Goal: Task Accomplishment & Management: Manage account settings

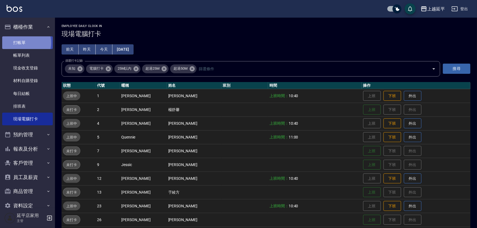
click at [23, 43] on link "打帳單" at bounding box center [27, 42] width 51 height 13
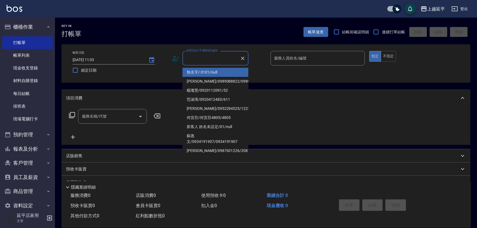
click at [204, 58] on input "顧客姓名/手機號碼/編號" at bounding box center [211, 58] width 53 height 10
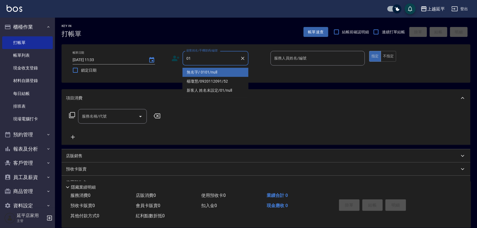
drag, startPoint x: 217, startPoint y: 71, endPoint x: 284, endPoint y: 63, distance: 67.3
click at [217, 71] on li "無名字/ 0101/null" at bounding box center [216, 72] width 66 height 9
type input "無名字/ 0101/null"
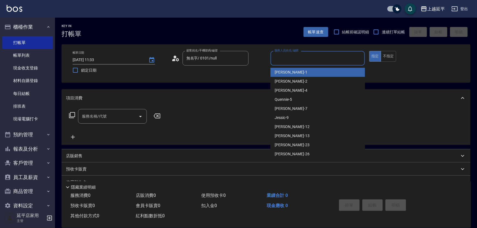
click at [289, 59] on input "服務人員姓名/編號" at bounding box center [318, 58] width 90 height 10
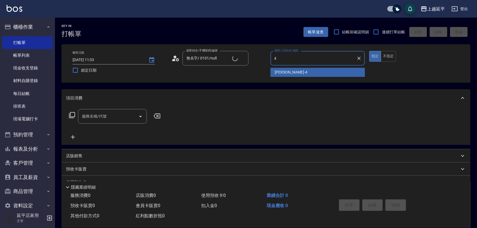
click at [288, 69] on div "Eva -4" at bounding box center [317, 72] width 95 height 9
type input "Eva-4"
click at [128, 115] on input "服務名稱/代號" at bounding box center [109, 116] width 56 height 10
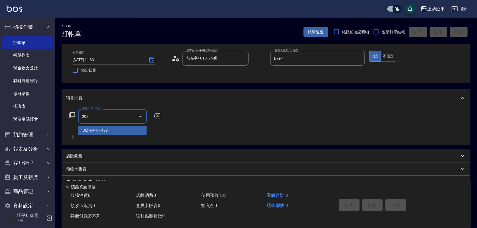
click at [125, 129] on span "B級洗+剪 - 499" at bounding box center [112, 130] width 69 height 9
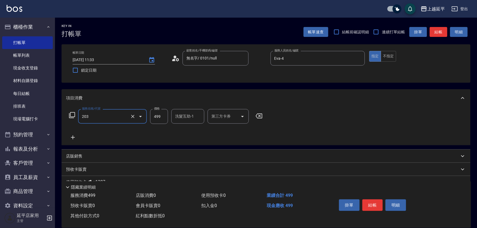
type input "B級洗+剪(203)"
click at [72, 137] on icon at bounding box center [73, 137] width 14 height 7
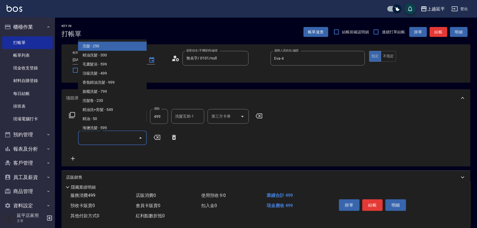
click at [100, 137] on input "服務名稱/代號" at bounding box center [109, 138] width 56 height 10
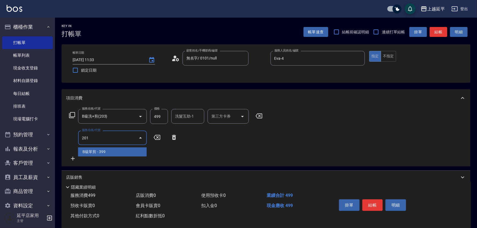
click at [111, 151] on span "B級單剪 - 399" at bounding box center [112, 151] width 69 height 9
type input "B級單剪(201)"
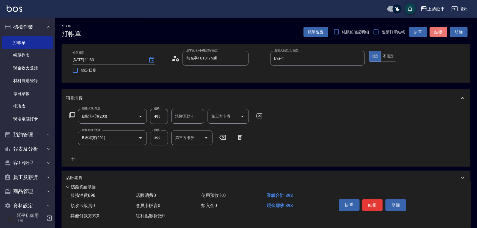
click at [443, 31] on button "結帳" at bounding box center [439, 32] width 18 height 10
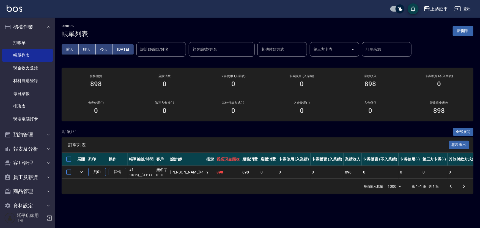
click at [375, 211] on div "ORDERS 帳單列表 新開單 [DATE] [DATE] [DATE] [DATE] 設計師編號/姓名 設計師編號/姓名 顧客編號/姓名 顧客編號/姓名 其…" at bounding box center [240, 114] width 480 height 228
click at [31, 58] on link "帳單列表" at bounding box center [27, 55] width 51 height 13
click at [33, 42] on link "打帳單" at bounding box center [27, 42] width 51 height 13
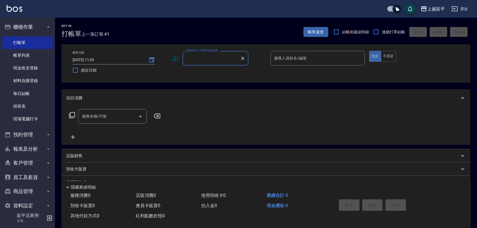
click at [205, 59] on input "顧客姓名/手機號碼/編號" at bounding box center [211, 58] width 53 height 10
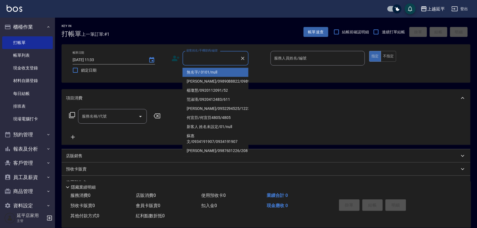
click at [206, 71] on li "無名字/ 0101/null" at bounding box center [216, 72] width 66 height 9
type input "無名字/ 0101/null"
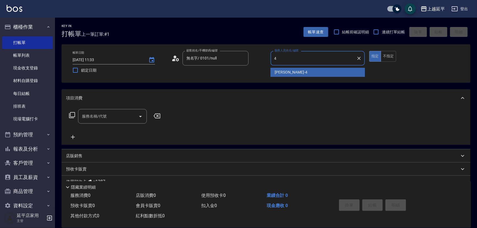
click at [316, 72] on div "Eva -4" at bounding box center [317, 72] width 95 height 9
type input "Eva-4"
click at [119, 115] on input "服務名稱/代號" at bounding box center [109, 116] width 56 height 10
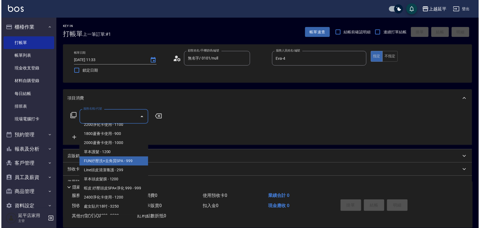
scroll to position [825, 0]
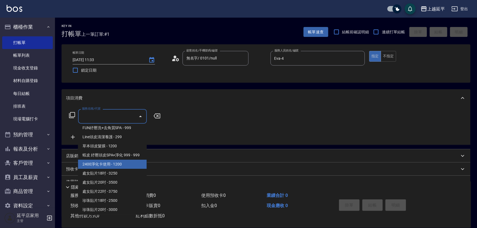
click at [114, 169] on span "2400淨化卡使用 - 1200" at bounding box center [112, 163] width 69 height 9
type input "2400淨化卡使用(616)"
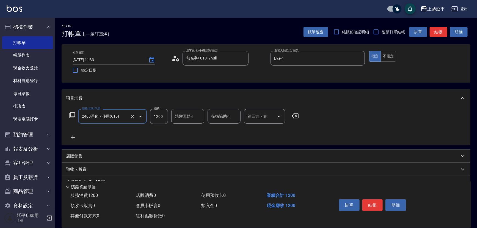
click at [279, 116] on icon "Open" at bounding box center [278, 116] width 3 height 1
click at [274, 130] on span "舊有卡券" at bounding box center [264, 130] width 41 height 9
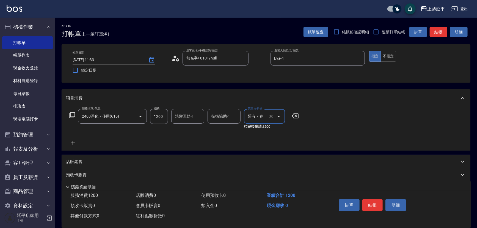
type input "舊有卡券"
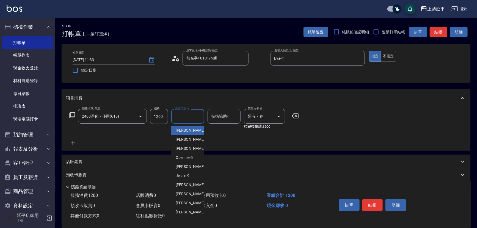
click at [190, 117] on input "洗髮互助-1" at bounding box center [188, 116] width 28 height 10
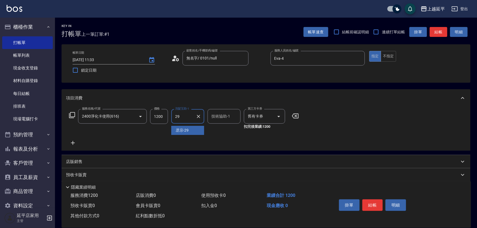
click at [189, 131] on div "丞宗 -29" at bounding box center [187, 130] width 33 height 9
type input "丞宗-29"
click at [215, 117] on div "技術協助-1 技術協助-1" at bounding box center [224, 116] width 33 height 15
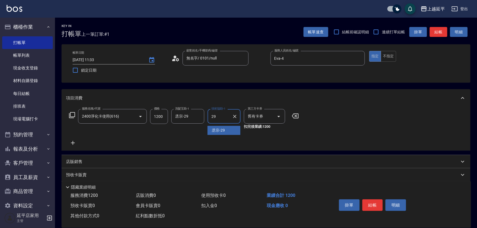
click at [218, 129] on span "丞宗 -29" at bounding box center [218, 130] width 13 height 6
type input "丞宗-29"
click at [442, 31] on button "結帳" at bounding box center [439, 32] width 18 height 10
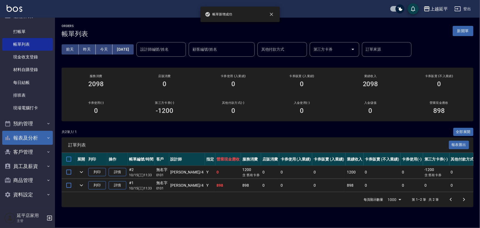
click at [31, 134] on button "報表及分析" at bounding box center [27, 138] width 51 height 14
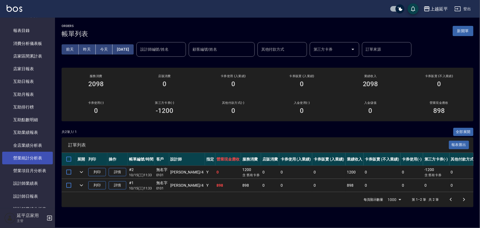
scroll to position [186, 0]
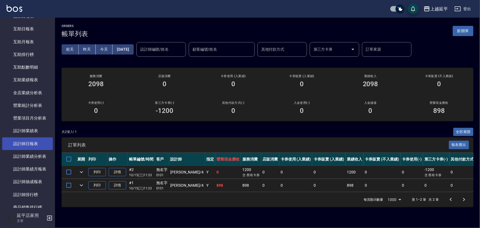
click at [37, 144] on link "設計師日報表" at bounding box center [27, 143] width 51 height 13
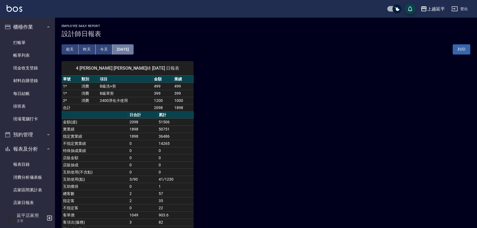
click at [133, 49] on button "[DATE]" at bounding box center [122, 49] width 21 height 10
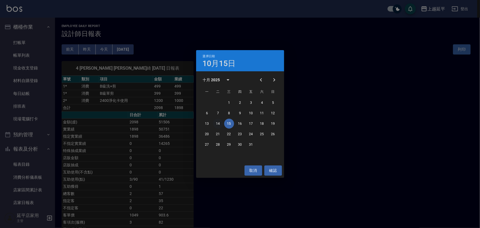
click at [217, 123] on button "14" at bounding box center [218, 123] width 10 height 10
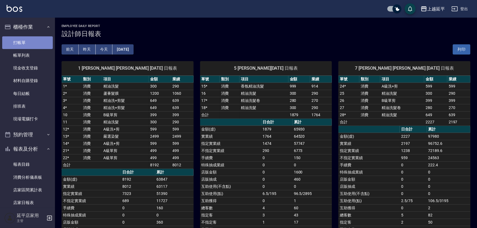
click at [36, 47] on link "打帳單" at bounding box center [27, 42] width 51 height 13
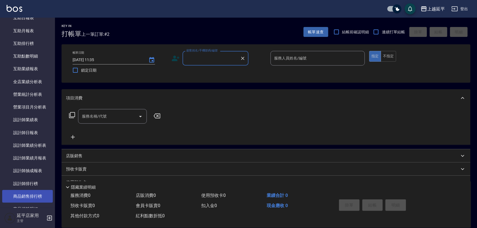
scroll to position [250, 0]
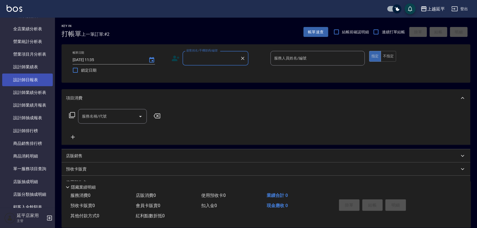
click at [39, 83] on link "設計師日報表" at bounding box center [27, 79] width 51 height 13
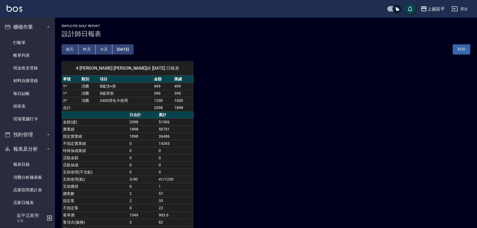
drag, startPoint x: 135, startPoint y: 49, endPoint x: 139, endPoint y: 47, distance: 3.7
click at [133, 47] on button "[DATE]" at bounding box center [122, 49] width 21 height 10
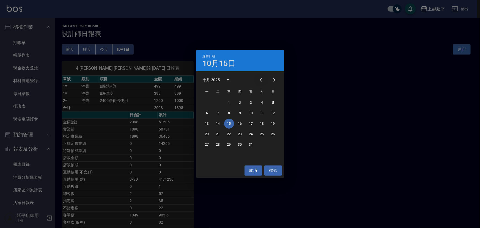
click at [261, 79] on icon "Previous month" at bounding box center [261, 79] width 2 height 3
click at [207, 124] on button "15" at bounding box center [207, 123] width 10 height 10
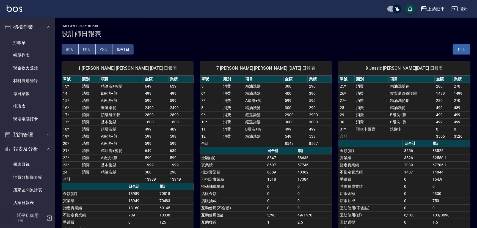
click at [129, 49] on button "[DATE]" at bounding box center [122, 49] width 21 height 10
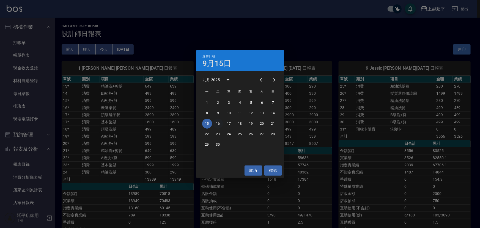
click at [219, 123] on button "16" at bounding box center [218, 123] width 10 height 10
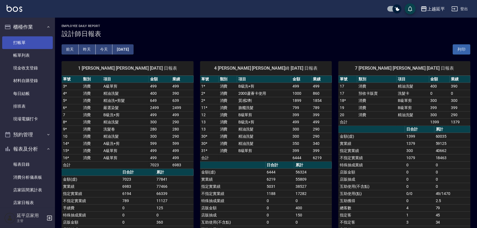
click at [28, 41] on link "打帳單" at bounding box center [27, 42] width 51 height 13
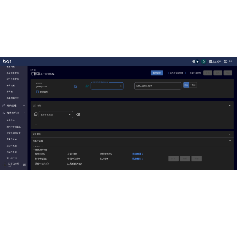
scroll to position [75, 0]
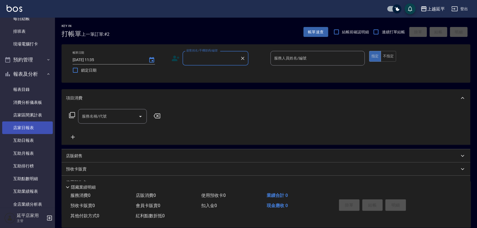
click at [23, 129] on link "店家日報表" at bounding box center [27, 127] width 51 height 13
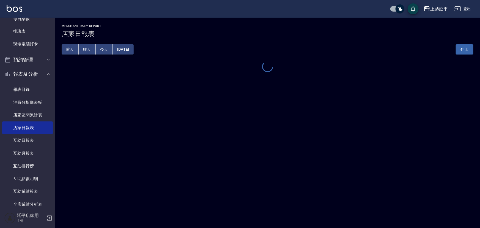
click at [128, 49] on button "[DATE]" at bounding box center [122, 49] width 21 height 10
click at [215, 122] on div "上越延平 [DATE] 店家日報表 列印時間： [DATE][PHONE_NUMBER]:47 Merchant Daily Report 店家日報表 [DA…" at bounding box center [240, 114] width 480 height 228
click at [133, 48] on button "[DATE]" at bounding box center [122, 49] width 21 height 10
click at [133, 50] on button "[DATE]" at bounding box center [122, 49] width 21 height 10
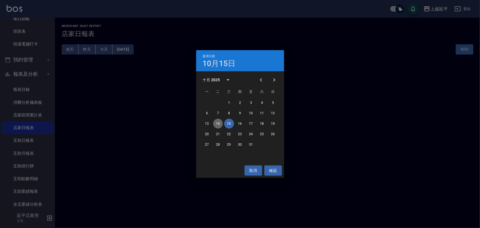
click at [217, 124] on button "14" at bounding box center [218, 123] width 10 height 10
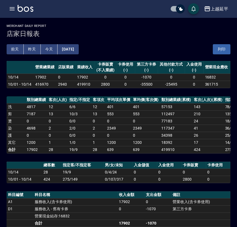
click at [78, 50] on button "[DATE]" at bounding box center [67, 49] width 21 height 10
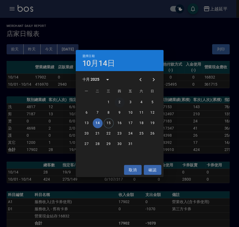
click at [119, 103] on button "2" at bounding box center [120, 103] width 10 height 10
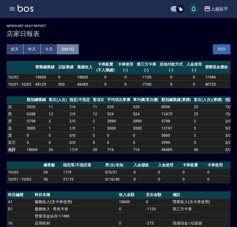
click at [78, 47] on button "[DATE]" at bounding box center [67, 49] width 21 height 10
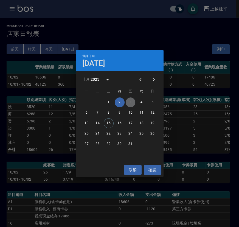
click at [130, 100] on button "3" at bounding box center [131, 103] width 10 height 10
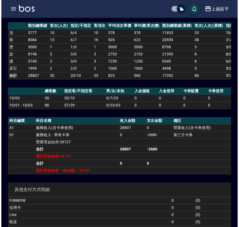
scroll to position [75, 0]
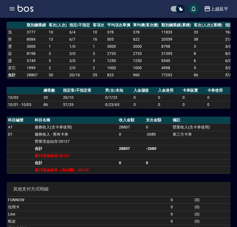
click at [10, 10] on icon "button" at bounding box center [12, 8] width 5 height 3
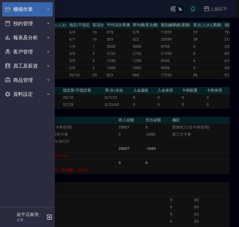
click at [24, 11] on button "櫃檯作業" at bounding box center [27, 9] width 51 height 14
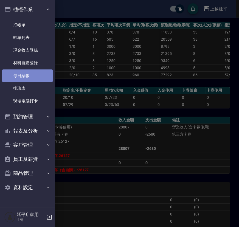
click at [25, 73] on link "每日結帳" at bounding box center [27, 76] width 51 height 13
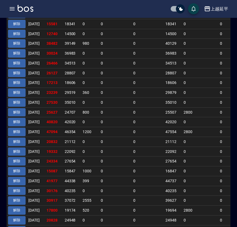
scroll to position [200, 0]
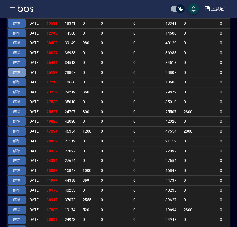
click at [20, 70] on button "解除" at bounding box center [17, 72] width 18 height 9
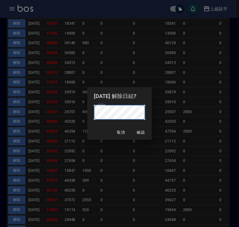
click at [200, 136] on div "2025/10/03 解除日結? 密碼 密碼 取消 確認" at bounding box center [119, 113] width 239 height 227
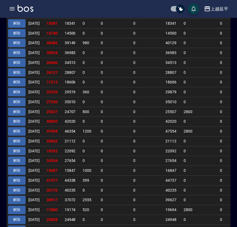
click at [19, 71] on button "解除" at bounding box center [17, 72] width 18 height 9
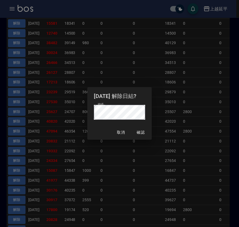
click at [98, 129] on div "取消 確認" at bounding box center [119, 132] width 64 height 15
click at [143, 131] on button "確認" at bounding box center [141, 133] width 18 height 10
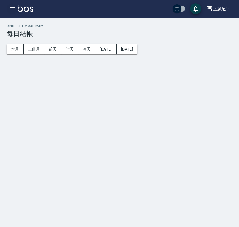
checkbox input "true"
click at [10, 11] on icon "button" at bounding box center [12, 8] width 7 height 7
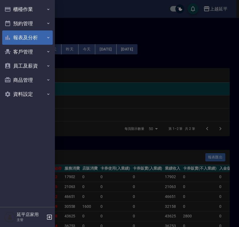
click at [20, 37] on button "報表及分析" at bounding box center [27, 38] width 51 height 14
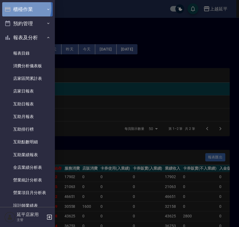
click at [20, 8] on button "櫃檯作業" at bounding box center [27, 9] width 51 height 14
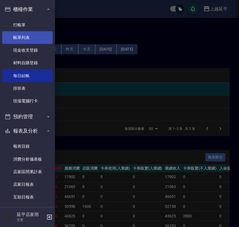
click at [23, 37] on link "帳單列表" at bounding box center [27, 37] width 51 height 13
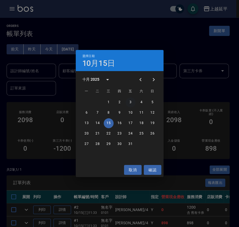
click at [131, 102] on button "3" at bounding box center [131, 103] width 10 height 10
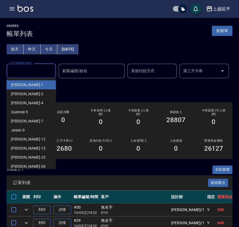
click at [33, 72] on input "設計師編號/姓名" at bounding box center [31, 71] width 45 height 10
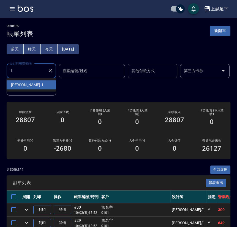
click at [36, 86] on div "李凱婷 -1" at bounding box center [31, 85] width 49 height 9
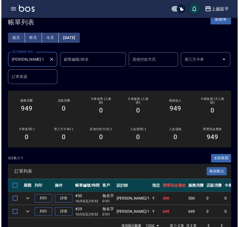
scroll to position [27, 0]
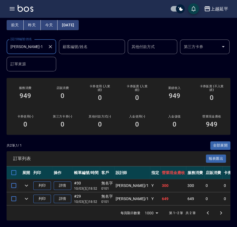
type input "李凱婷-1"
click at [14, 182] on input "checkbox" at bounding box center [14, 186] width 12 height 12
checkbox input "true"
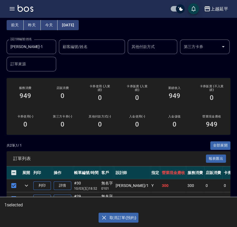
click at [102, 217] on icon "button" at bounding box center [104, 218] width 7 height 7
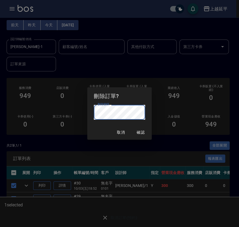
click at [97, 137] on div "取消 確認" at bounding box center [119, 132] width 64 height 15
click at [145, 130] on button "確認" at bounding box center [141, 133] width 18 height 10
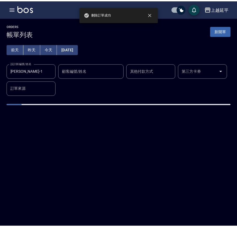
scroll to position [0, 0]
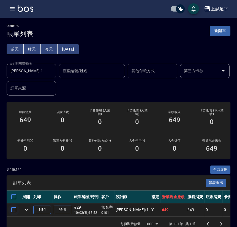
click at [14, 210] on input "checkbox" at bounding box center [14, 210] width 12 height 12
checkbox input "true"
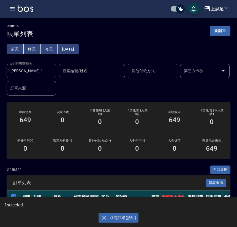
click at [115, 219] on button "取消訂單(預約)" at bounding box center [118, 218] width 40 height 10
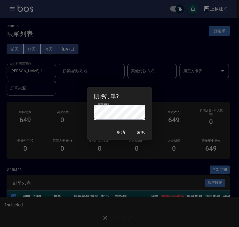
click at [74, 179] on div "刪除訂單? 刪除密碼 刪除密碼 取消 確認" at bounding box center [119, 113] width 239 height 227
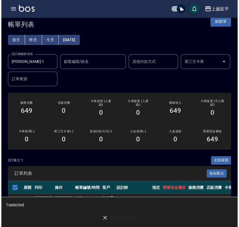
scroll to position [14, 0]
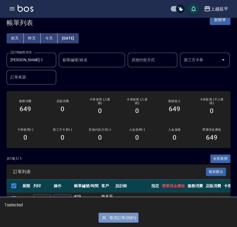
click at [105, 216] on icon "button" at bounding box center [104, 218] width 7 height 7
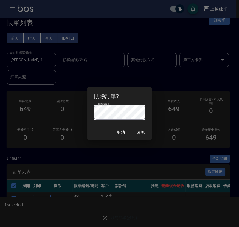
click at [153, 114] on div "刪除訂單? 刪除密碼 刪除密碼 取消 確認" at bounding box center [119, 113] width 239 height 227
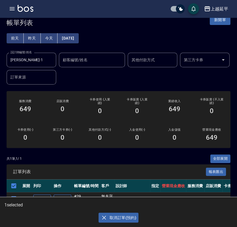
click at [103, 216] on icon "button" at bounding box center [104, 218] width 7 height 7
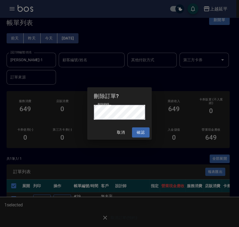
click at [138, 130] on button "確認" at bounding box center [141, 133] width 18 height 10
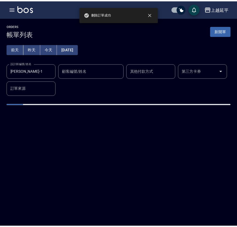
scroll to position [0, 0]
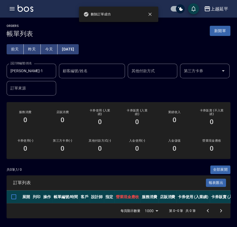
click at [13, 7] on icon "button" at bounding box center [12, 8] width 5 height 3
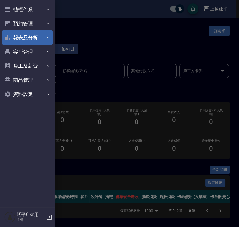
click at [20, 37] on button "報表及分析" at bounding box center [27, 38] width 51 height 14
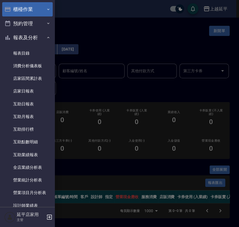
click at [17, 5] on button "櫃檯作業" at bounding box center [27, 9] width 51 height 14
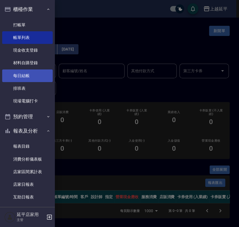
click at [24, 74] on link "每日結帳" at bounding box center [27, 76] width 51 height 13
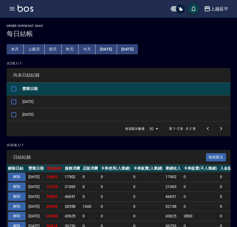
click at [15, 101] on input "checkbox" at bounding box center [14, 102] width 12 height 12
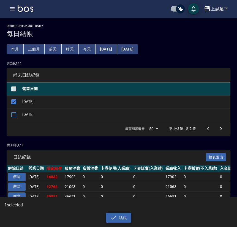
click at [122, 217] on button "結帳" at bounding box center [119, 218] width 26 height 10
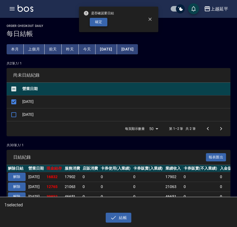
click at [100, 21] on button "確定" at bounding box center [99, 22] width 18 height 9
checkbox input "false"
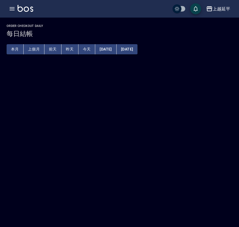
checkbox input "true"
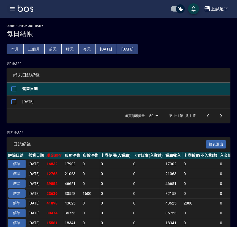
click at [14, 8] on icon "button" at bounding box center [12, 8] width 7 height 7
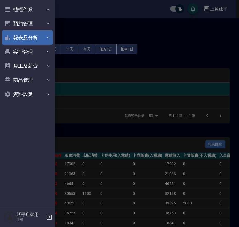
click at [18, 38] on button "報表及分析" at bounding box center [27, 38] width 51 height 14
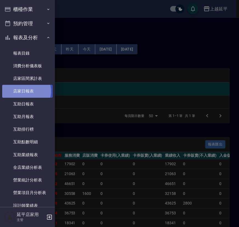
click at [24, 91] on link "店家日報表" at bounding box center [27, 91] width 51 height 13
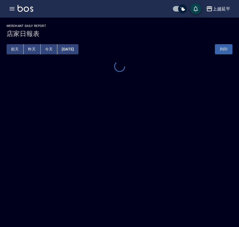
click at [72, 48] on button "[DATE]" at bounding box center [67, 49] width 21 height 10
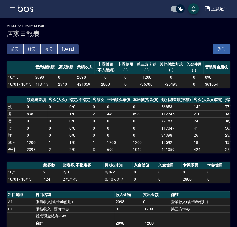
click at [78, 49] on button "[DATE]" at bounding box center [67, 49] width 21 height 10
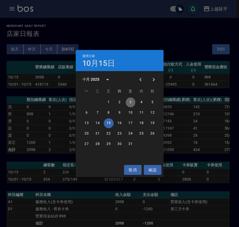
click at [131, 102] on button "3" at bounding box center [131, 103] width 10 height 10
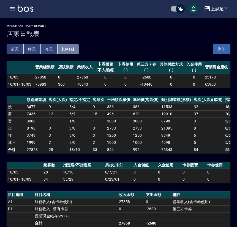
click at [73, 49] on button "2025/10/03" at bounding box center [67, 49] width 21 height 10
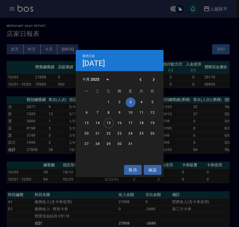
click at [152, 113] on button "12" at bounding box center [153, 113] width 10 height 10
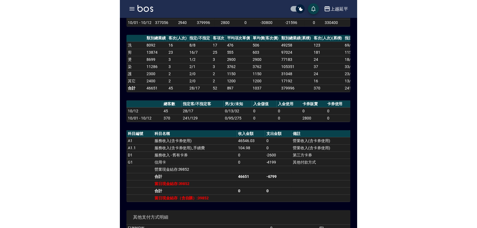
scroll to position [25, 0]
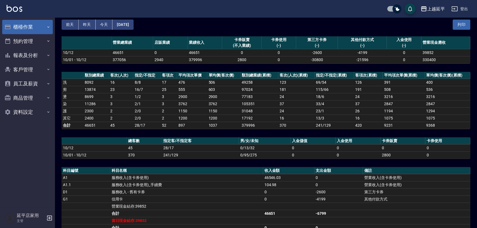
click at [16, 26] on button "櫃檯作業" at bounding box center [27, 27] width 51 height 14
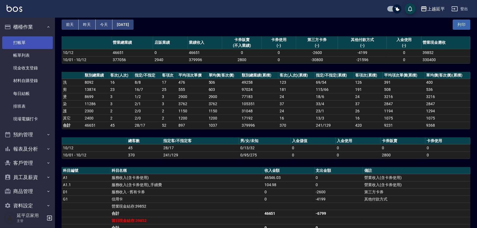
click at [18, 40] on link "打帳單" at bounding box center [27, 42] width 51 height 13
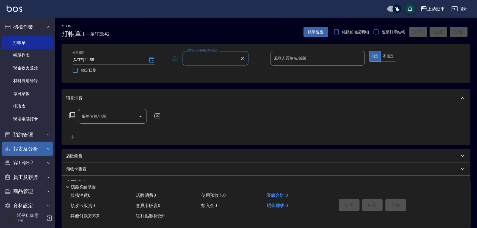
click at [29, 147] on button "報表及分析" at bounding box center [27, 149] width 51 height 14
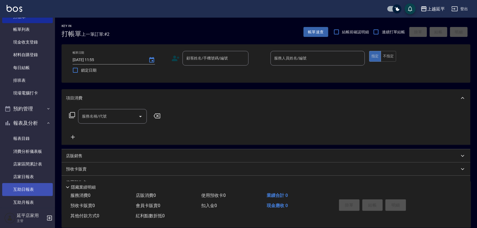
scroll to position [50, 0]
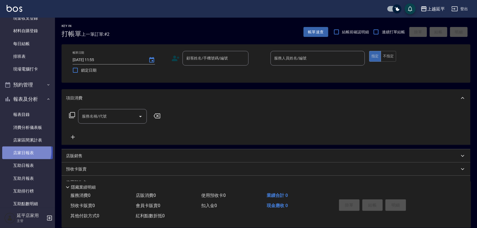
click at [23, 151] on link "店家日報表" at bounding box center [27, 152] width 51 height 13
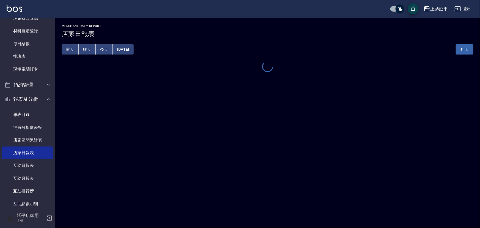
click at [129, 50] on button "[DATE]" at bounding box center [122, 49] width 21 height 10
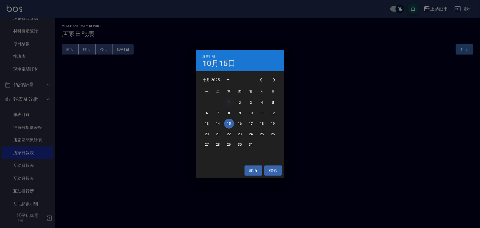
click at [230, 102] on button "1" at bounding box center [229, 103] width 10 height 10
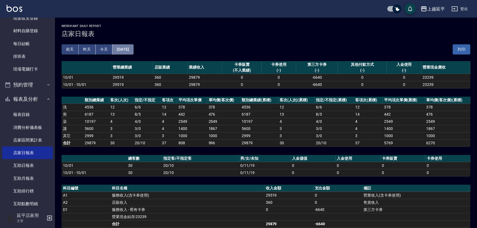
click at [133, 50] on button "2025/10/01" at bounding box center [122, 49] width 21 height 10
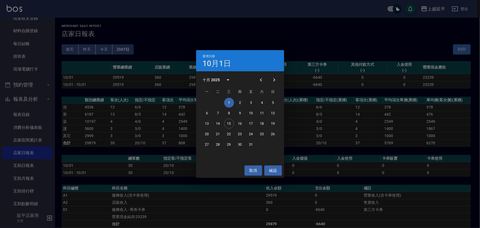
click at [238, 103] on button "2" at bounding box center [240, 103] width 10 height 10
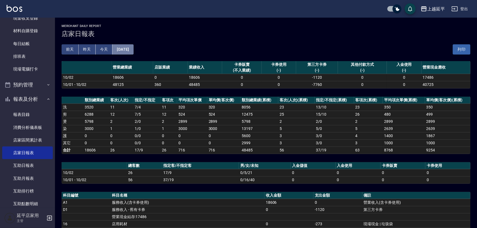
click at [133, 50] on button "[DATE]" at bounding box center [122, 49] width 21 height 10
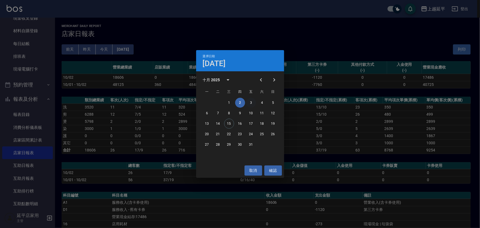
click at [239, 102] on button "3" at bounding box center [251, 103] width 10 height 10
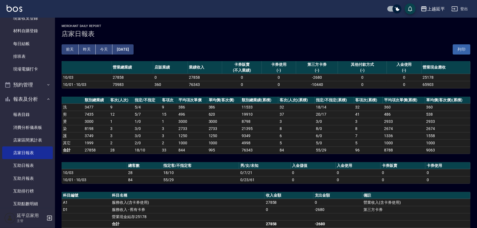
click at [133, 49] on button "2025/10/03" at bounding box center [122, 49] width 21 height 10
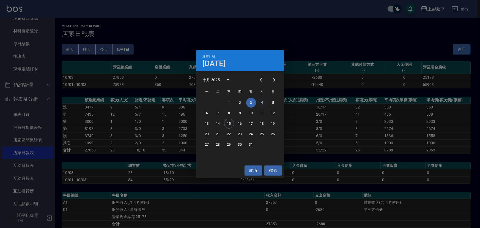
click at [239, 102] on button "4" at bounding box center [262, 103] width 10 height 10
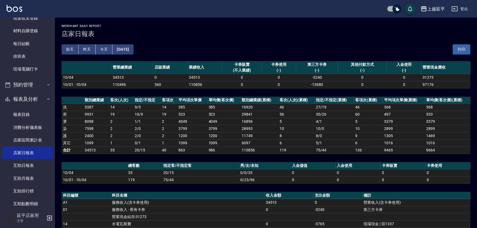
click at [133, 48] on button "2025/10/04" at bounding box center [122, 49] width 21 height 10
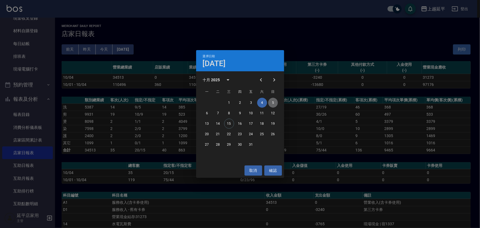
click at [239, 103] on button "5" at bounding box center [273, 103] width 10 height 10
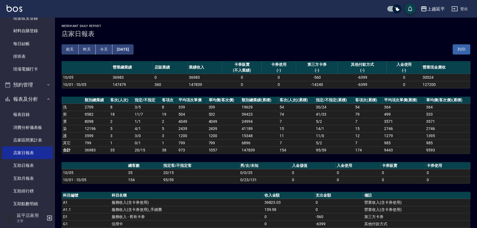
click at [133, 52] on button "2025/10/05" at bounding box center [122, 49] width 21 height 10
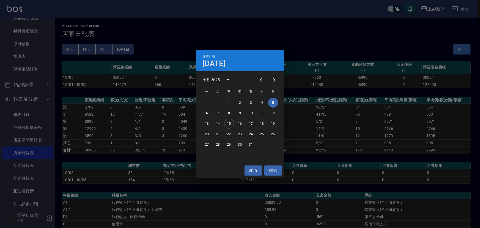
click at [207, 113] on button "6" at bounding box center [207, 113] width 10 height 10
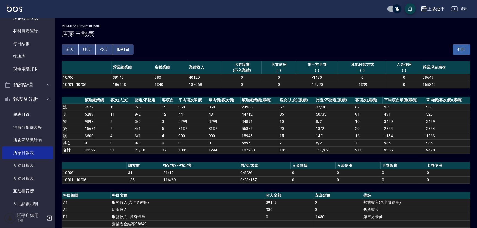
click at [133, 49] on button "2025/10/06" at bounding box center [122, 49] width 21 height 10
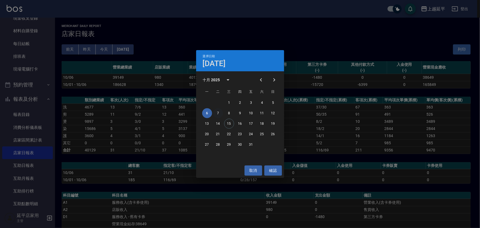
click at [218, 113] on button "7" at bounding box center [218, 113] width 10 height 10
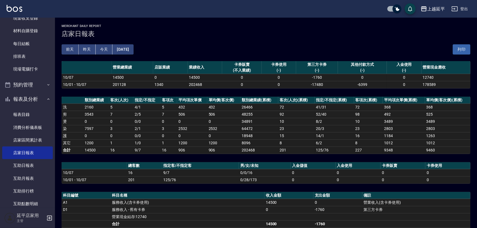
click at [133, 48] on button "2025/10/07" at bounding box center [122, 49] width 21 height 10
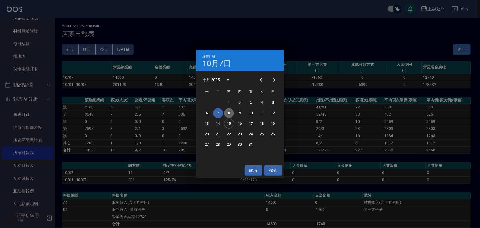
click at [228, 113] on button "8" at bounding box center [229, 113] width 10 height 10
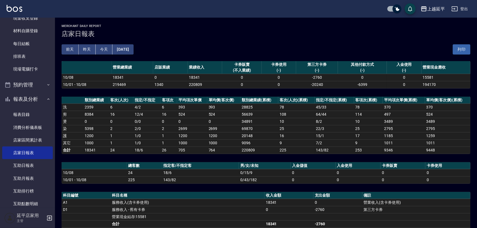
click at [133, 49] on button "2025/10/08" at bounding box center [122, 49] width 21 height 10
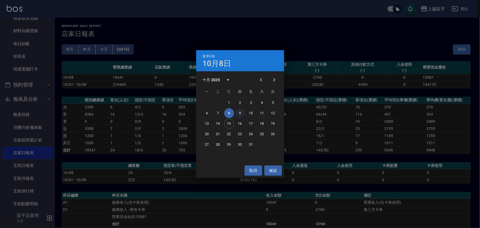
click at [239, 113] on button "9" at bounding box center [240, 113] width 10 height 10
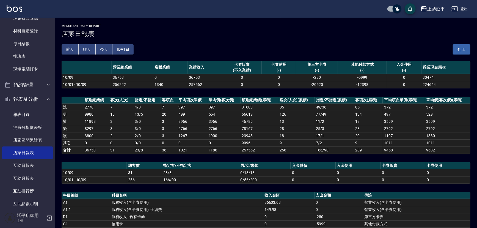
click at [133, 50] on button "2025/10/09" at bounding box center [122, 49] width 21 height 10
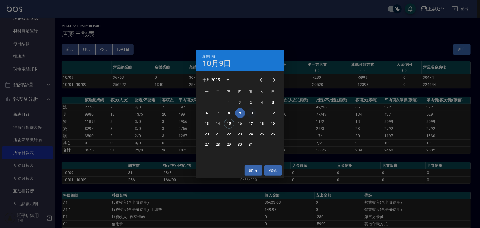
click at [239, 113] on button "10" at bounding box center [251, 113] width 10 height 10
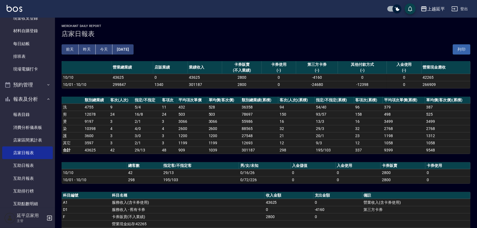
click at [131, 49] on button "2025/10/10" at bounding box center [122, 49] width 21 height 10
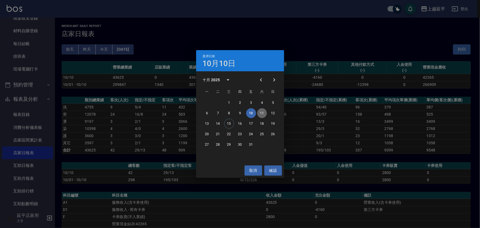
click at [239, 113] on button "11" at bounding box center [262, 113] width 10 height 10
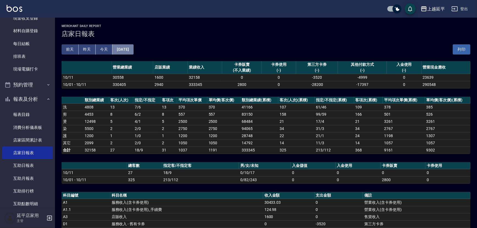
click at [133, 49] on button "2025/10/11" at bounding box center [122, 49] width 21 height 10
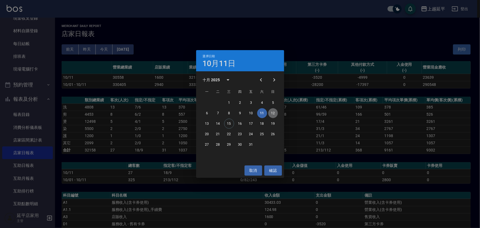
click at [239, 113] on button "12" at bounding box center [273, 113] width 10 height 10
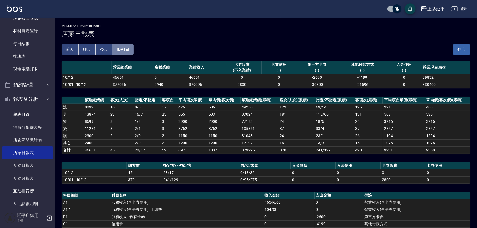
click at [133, 50] on button "2025/10/12" at bounding box center [122, 49] width 21 height 10
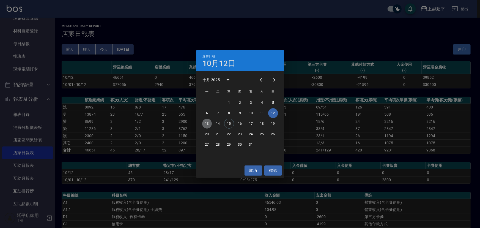
click at [208, 123] on button "13" at bounding box center [207, 123] width 10 height 10
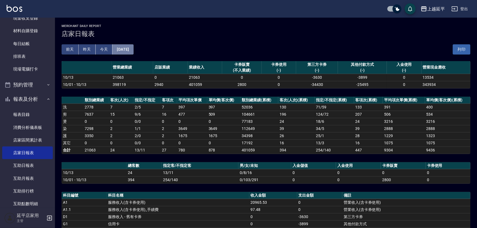
click at [133, 49] on button "2025/10/13" at bounding box center [122, 49] width 21 height 10
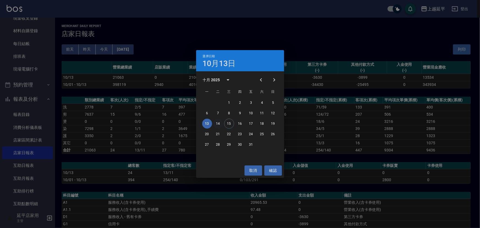
click at [219, 122] on button "14" at bounding box center [218, 123] width 10 height 10
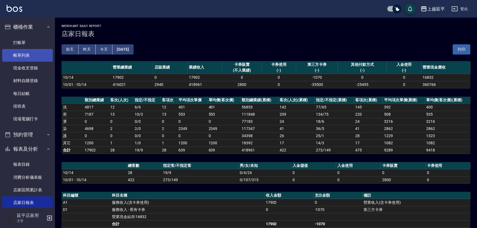
click at [26, 54] on link "帳單列表" at bounding box center [27, 55] width 51 height 13
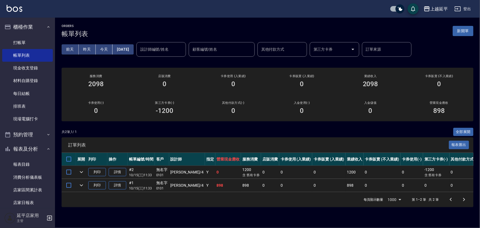
click at [133, 47] on button "[DATE]" at bounding box center [122, 49] width 21 height 10
click at [132, 47] on button "[DATE]" at bounding box center [122, 49] width 21 height 10
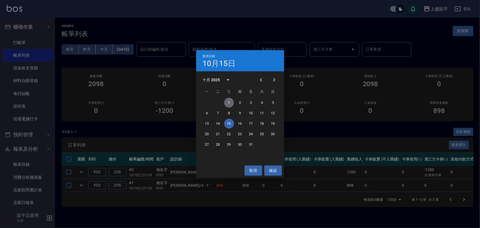
click at [227, 101] on button "1" at bounding box center [229, 103] width 10 height 10
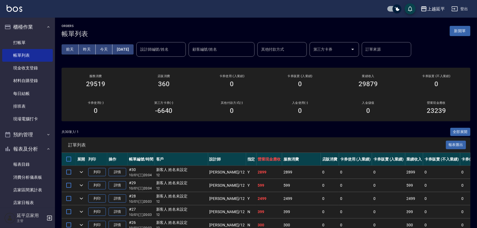
click at [133, 49] on button "2025/10/01" at bounding box center [122, 49] width 21 height 10
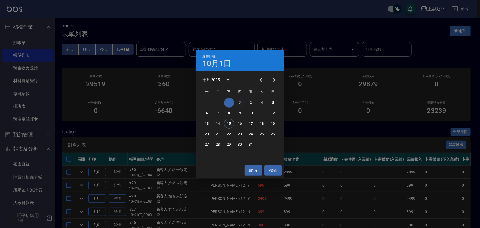
click at [239, 102] on button "2" at bounding box center [240, 103] width 10 height 10
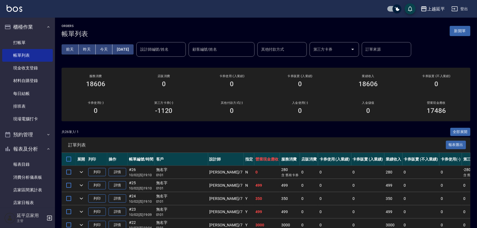
click at [133, 51] on button "[DATE]" at bounding box center [122, 49] width 21 height 10
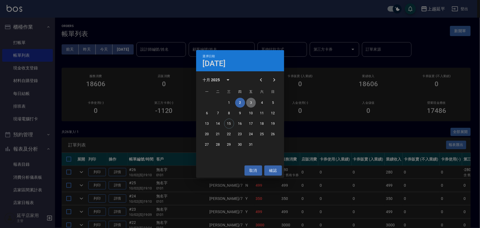
click at [239, 102] on button "3" at bounding box center [251, 103] width 10 height 10
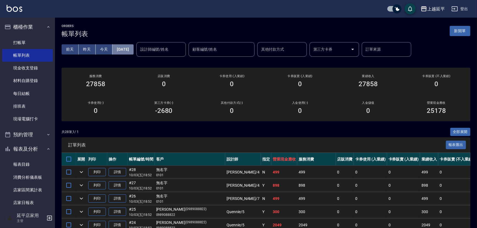
click at [130, 50] on button "2025/10/03" at bounding box center [122, 49] width 21 height 10
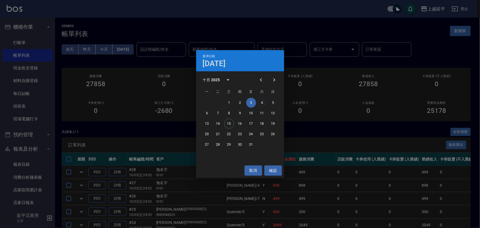
click at [239, 102] on button "4" at bounding box center [262, 103] width 10 height 10
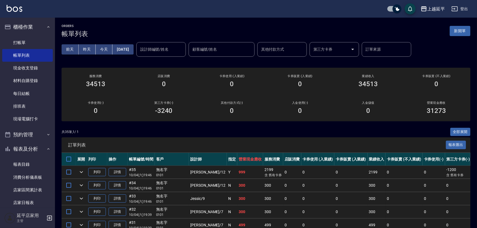
click at [133, 48] on button "2025/10/04" at bounding box center [122, 49] width 21 height 10
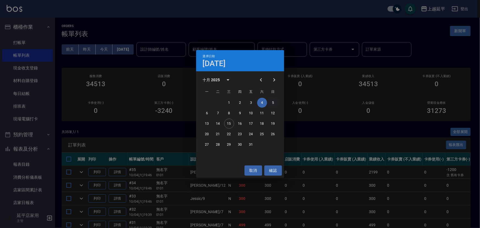
click at [239, 103] on button "5" at bounding box center [273, 103] width 10 height 10
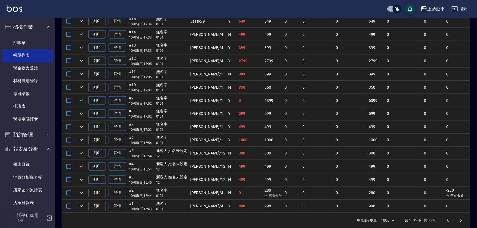
scroll to position [423, 0]
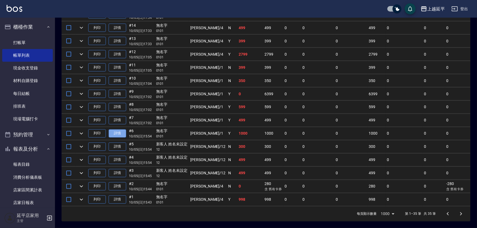
click at [119, 129] on link "詳情" at bounding box center [118, 133] width 18 height 9
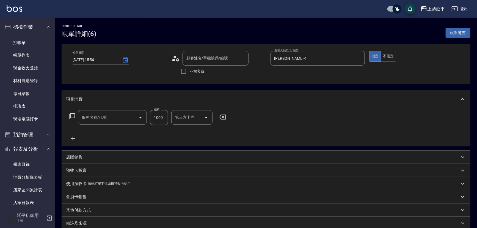
type input "2025/10/05 15:54"
type input "李凱婷-1"
type input "髮質還原修護霜(503)"
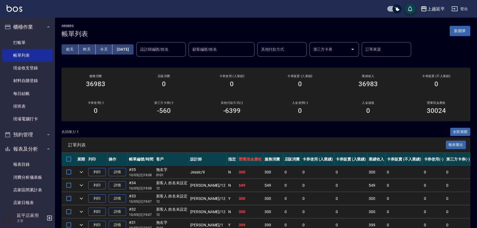
click at [127, 48] on button "2025/10/05" at bounding box center [122, 49] width 21 height 10
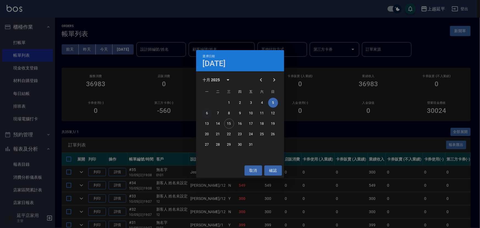
click at [206, 113] on button "6" at bounding box center [207, 113] width 10 height 10
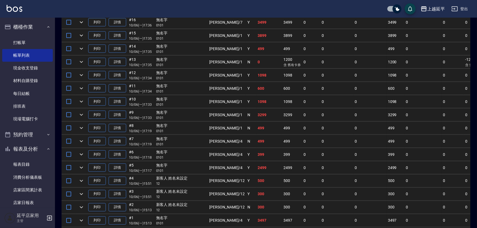
scroll to position [370, 0]
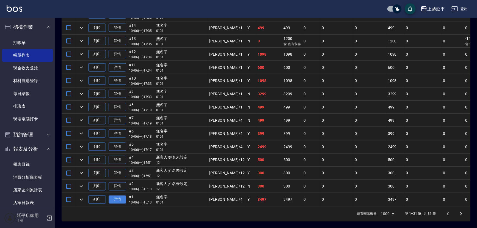
click at [120, 197] on link "詳情" at bounding box center [118, 199] width 18 height 9
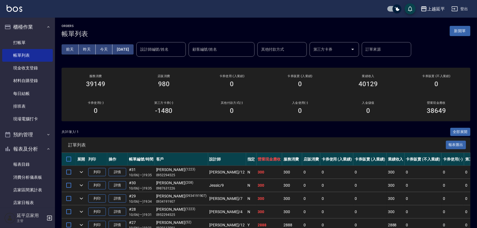
click at [131, 49] on button "2025/10/06" at bounding box center [122, 49] width 21 height 10
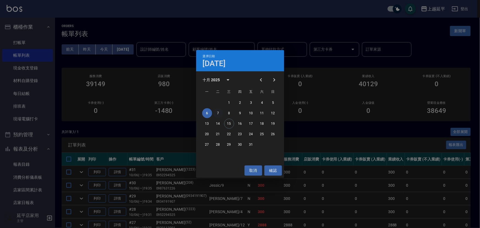
click at [215, 113] on button "7" at bounding box center [218, 113] width 10 height 10
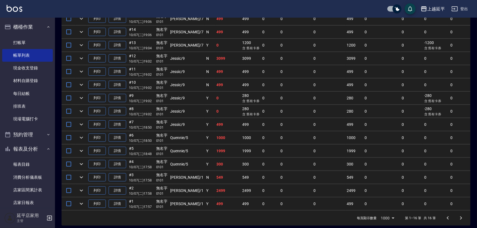
scroll to position [173, 0]
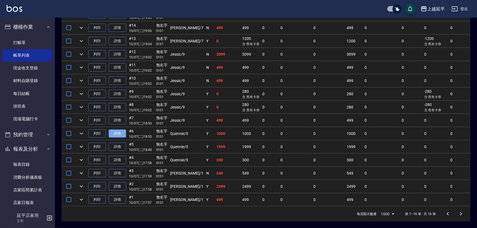
click at [121, 129] on link "詳情" at bounding box center [118, 133] width 18 height 9
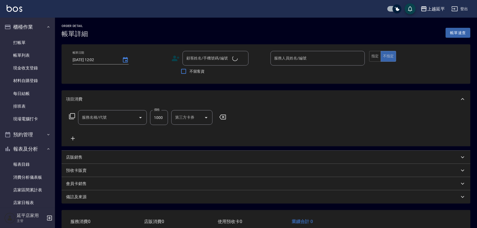
type input "2025/10/07 18:50"
type input "Quennie-5"
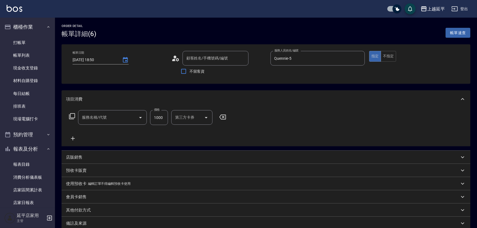
type input "香氛精油洗髮(105)"
type input "無名字/ 0101/null"
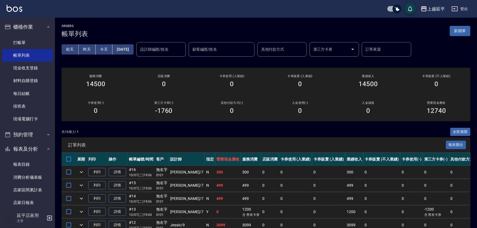
click at [133, 49] on button "2025/10/07" at bounding box center [122, 49] width 21 height 10
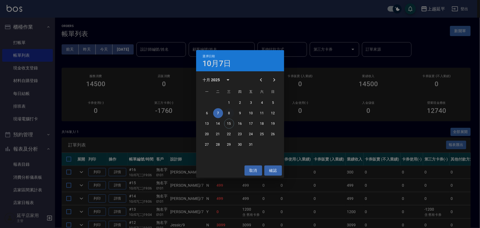
click at [227, 113] on button "8" at bounding box center [229, 113] width 10 height 10
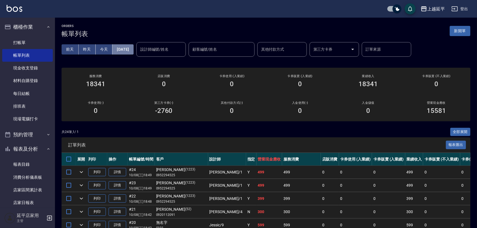
click at [133, 50] on button "2025/10/08" at bounding box center [122, 49] width 21 height 10
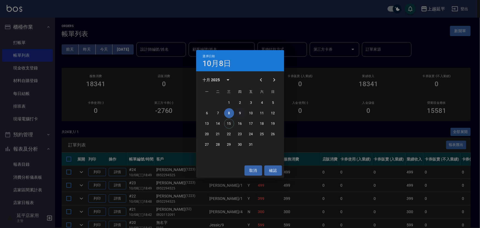
click at [239, 113] on button "9" at bounding box center [240, 113] width 10 height 10
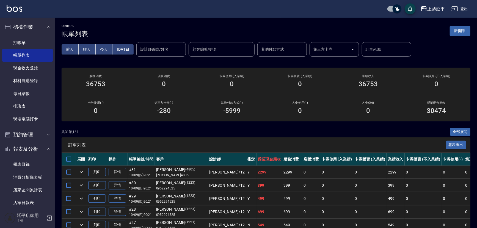
click at [133, 49] on button "2025/10/09" at bounding box center [122, 49] width 21 height 10
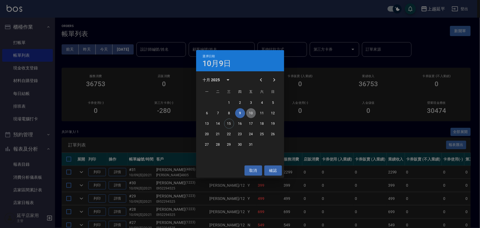
click at [239, 112] on button "10" at bounding box center [251, 113] width 10 height 10
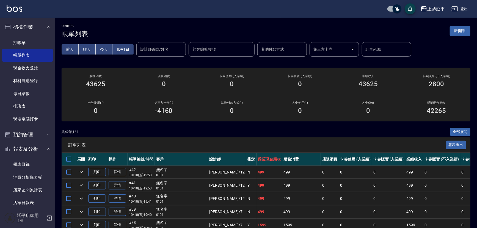
click at [132, 48] on button "2025/10/10" at bounding box center [122, 49] width 21 height 10
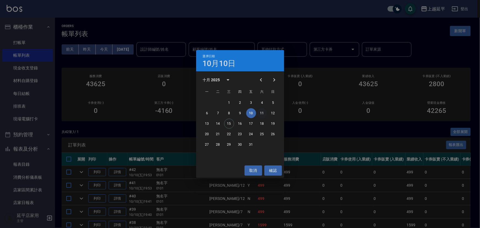
click at [239, 114] on button "11" at bounding box center [262, 113] width 10 height 10
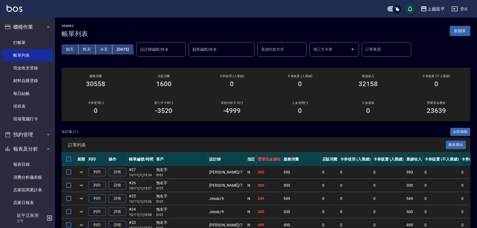
click at [133, 49] on button "2025/10/11" at bounding box center [122, 49] width 21 height 10
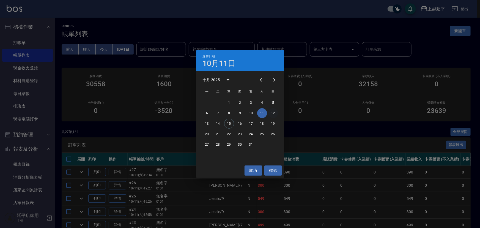
click at [239, 113] on button "12" at bounding box center [273, 113] width 10 height 10
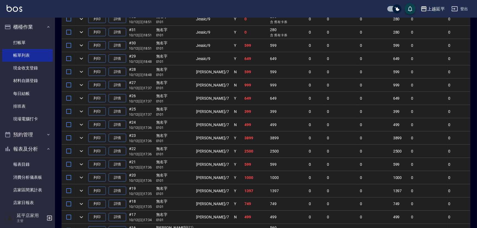
scroll to position [325, 0]
click at [121, 173] on link "詳情" at bounding box center [118, 177] width 18 height 9
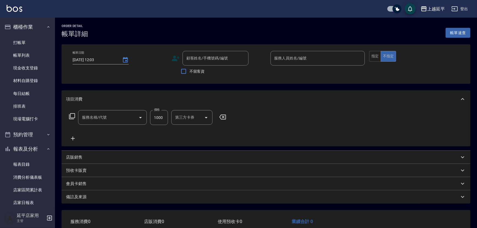
type input "2025/10/12 17:36"
type input "許沁瑜-7"
type input "髮質還原修護霜(503)"
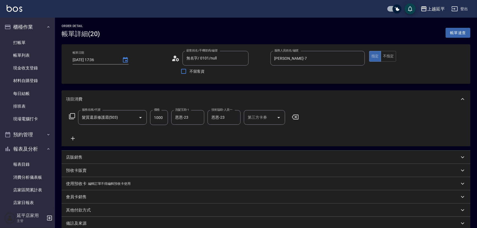
type input "無名字/ 0101/null"
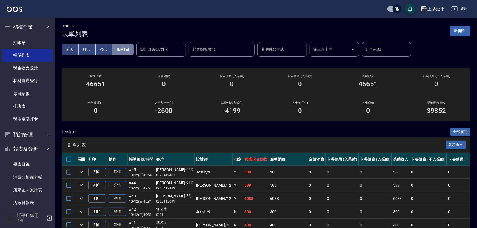
click at [127, 50] on button "2025/10/12" at bounding box center [122, 49] width 21 height 10
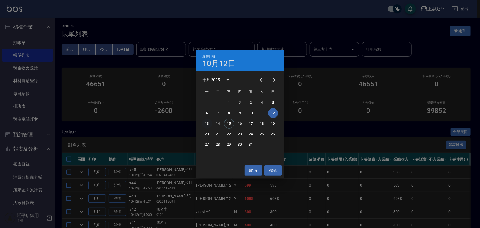
click at [207, 122] on button "13" at bounding box center [207, 123] width 10 height 10
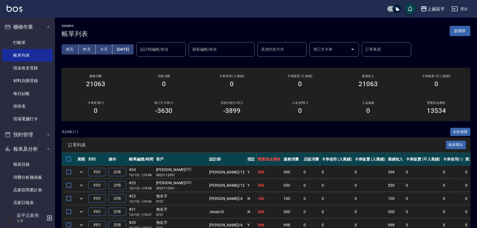
click at [133, 47] on button "2025/10/13" at bounding box center [122, 49] width 21 height 10
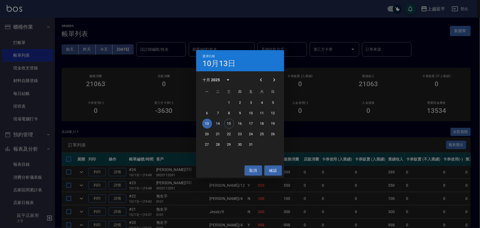
click at [214, 123] on button "14" at bounding box center [218, 123] width 10 height 10
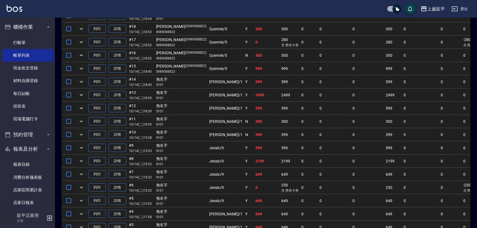
scroll to position [330, 0]
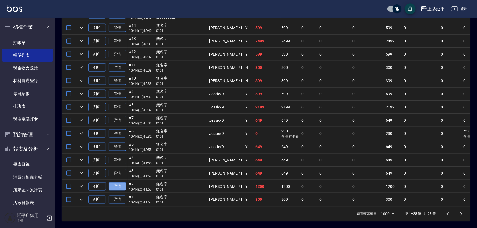
click at [117, 182] on link "詳情" at bounding box center [118, 186] width 18 height 9
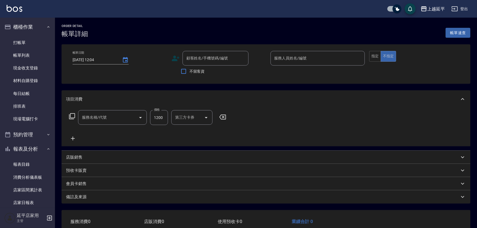
type input "2025/10/14 11:57"
type input "李凱婷-1"
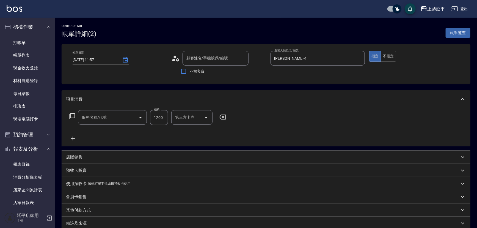
type input "蘆薈髮膜(602)"
type input "無名字/ 0101/null"
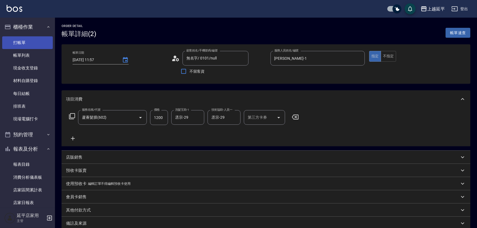
click at [18, 45] on link "打帳單" at bounding box center [27, 42] width 51 height 13
